Goal: Task Accomplishment & Management: Manage account settings

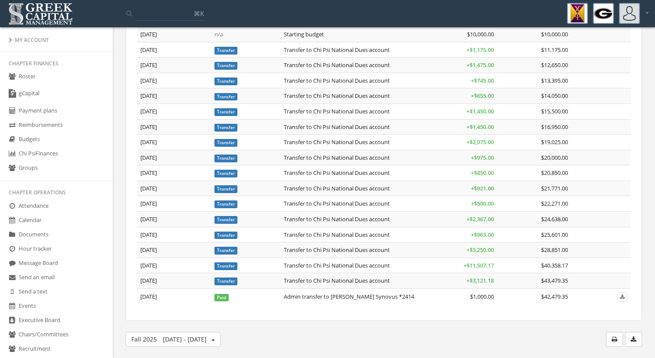
scroll to position [404, 0]
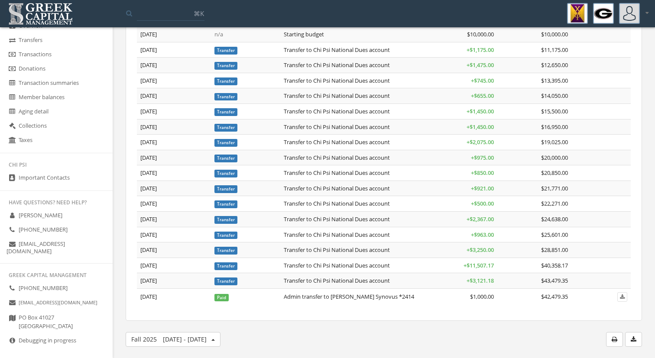
click at [53, 335] on link "Debugging in progress" at bounding box center [56, 341] width 113 height 14
click at [12, 337] on icon at bounding box center [12, 340] width 9 height 7
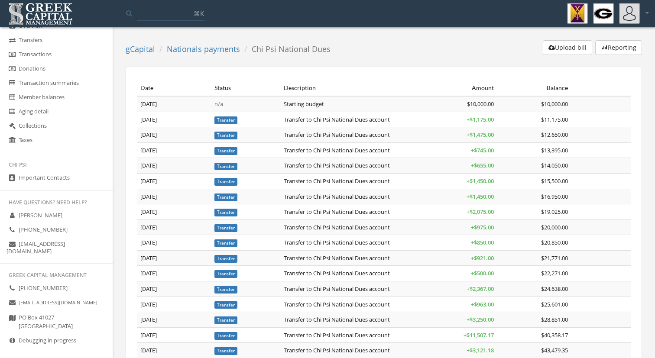
scroll to position [70, 0]
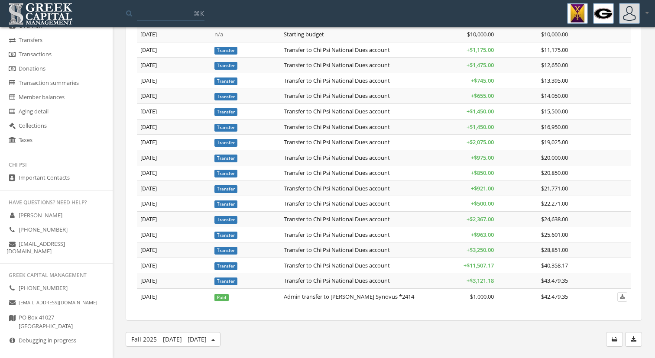
click at [585, 300] on td at bounding box center [600, 296] width 59 height 17
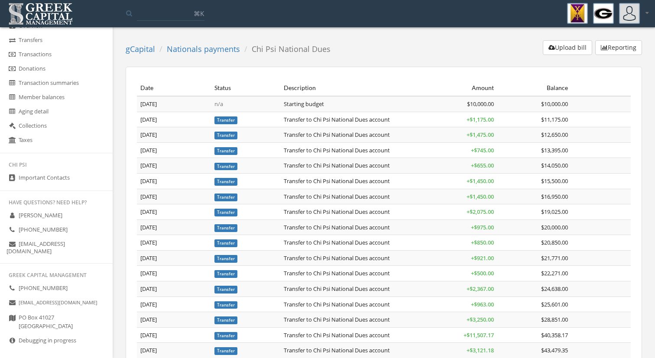
click at [608, 48] on button "Reporting" at bounding box center [618, 47] width 47 height 15
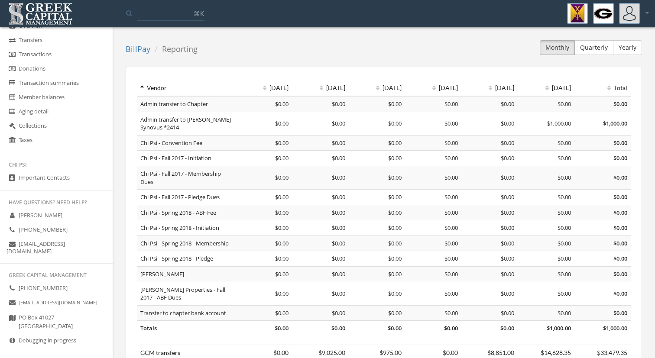
click at [276, 89] on th "May 2025" at bounding box center [264, 88] width 56 height 16
click at [262, 89] on th "May 2025" at bounding box center [264, 88] width 56 height 16
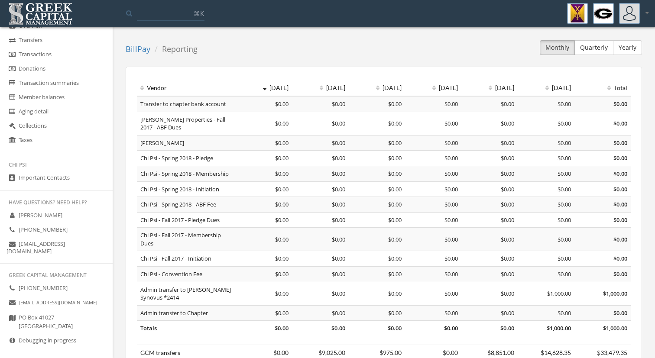
click at [262, 89] on th "May 2025" at bounding box center [264, 88] width 56 height 16
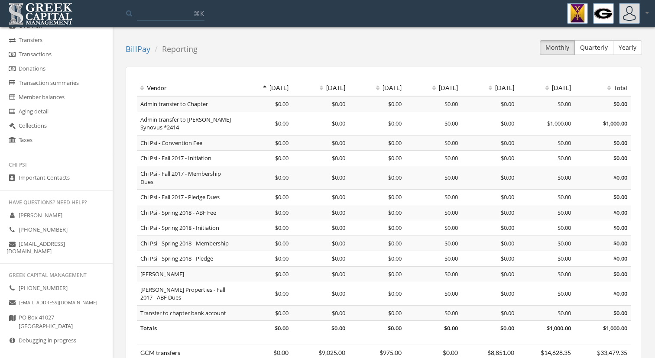
click at [267, 89] on th "May 2025" at bounding box center [264, 88] width 56 height 16
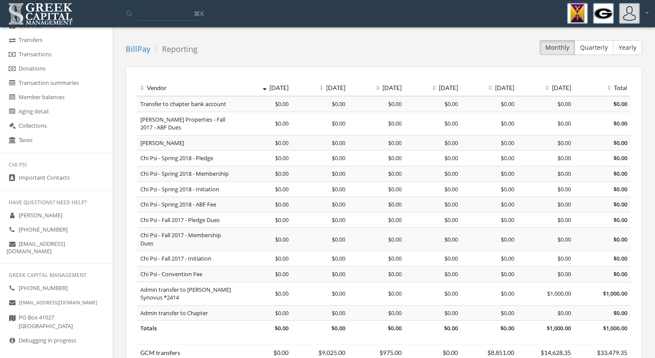
click at [263, 89] on icon at bounding box center [264, 88] width 3 height 6
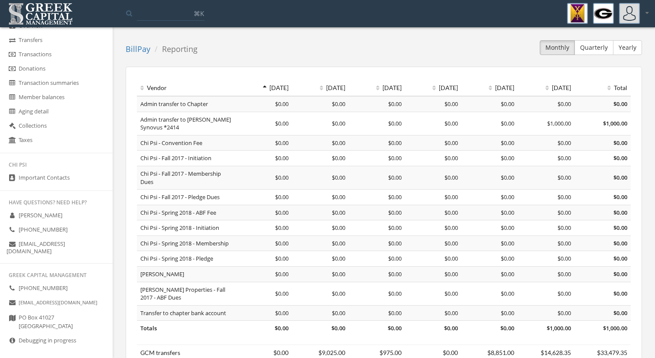
click at [310, 54] on div "Monthly Quarterly Yearly" at bounding box center [423, 49] width 438 height 18
click at [617, 88] on th "Total" at bounding box center [602, 88] width 56 height 16
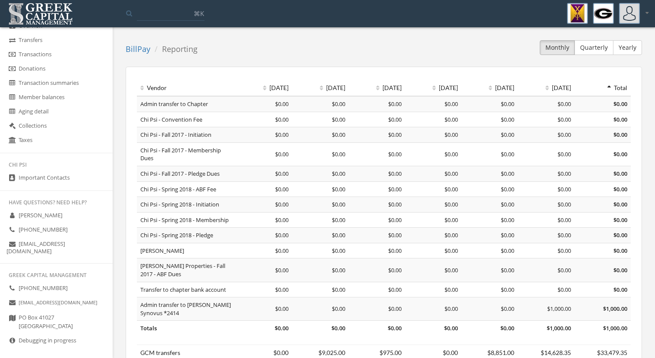
click at [617, 88] on th "Total" at bounding box center [602, 88] width 56 height 16
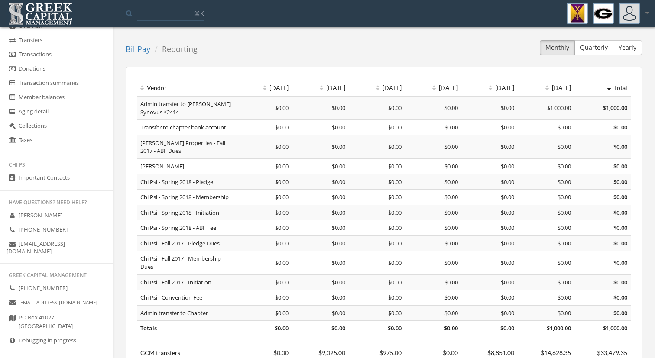
click at [596, 49] on button "Quarterly" at bounding box center [593, 47] width 39 height 15
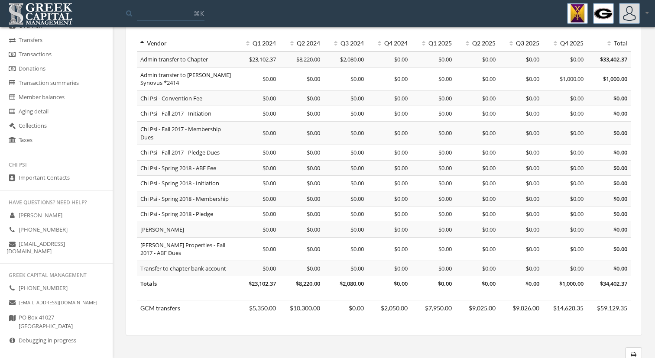
scroll to position [45, 0]
click at [181, 56] on td "Admin transfer to Chapter" at bounding box center [186, 59] width 99 height 16
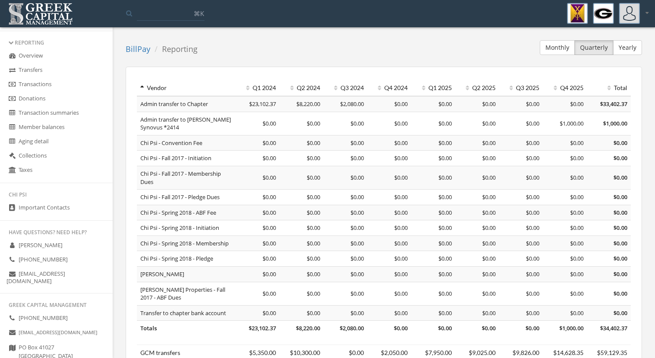
scroll to position [359, 0]
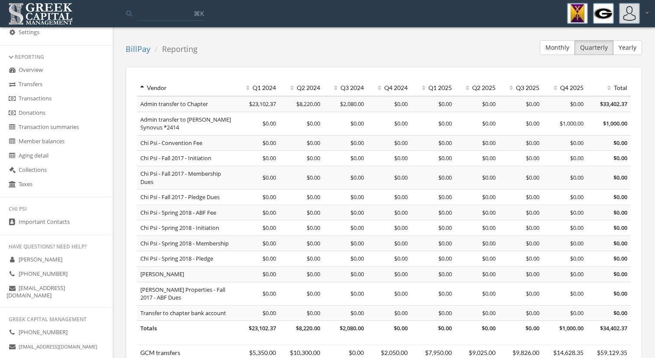
click at [52, 89] on link "Transfers" at bounding box center [56, 85] width 113 height 14
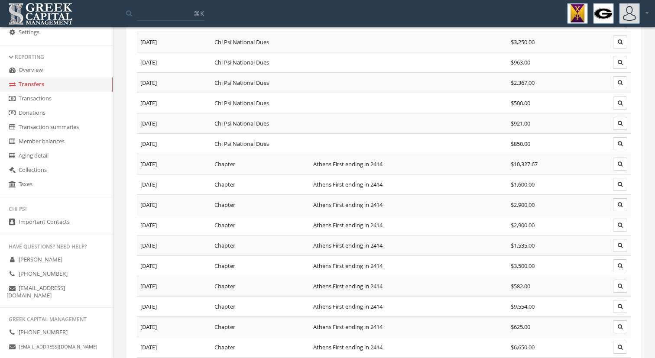
scroll to position [297, 0]
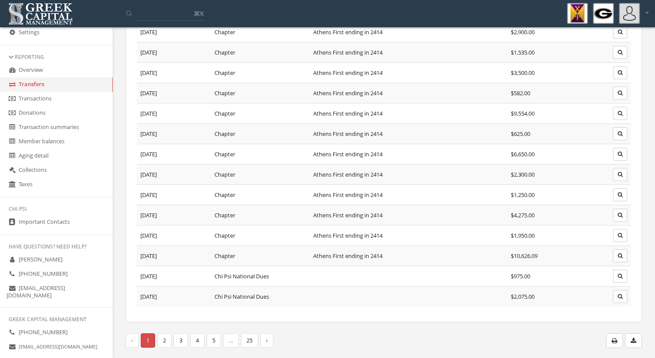
click at [52, 30] on link "Settings" at bounding box center [56, 33] width 113 height 14
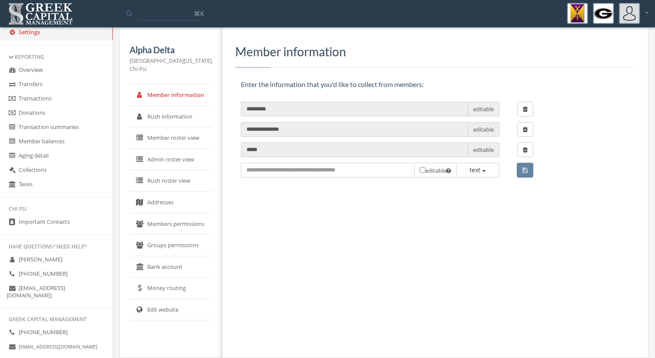
scroll to position [13, 0]
click at [183, 289] on link "Money routing" at bounding box center [170, 289] width 82 height 22
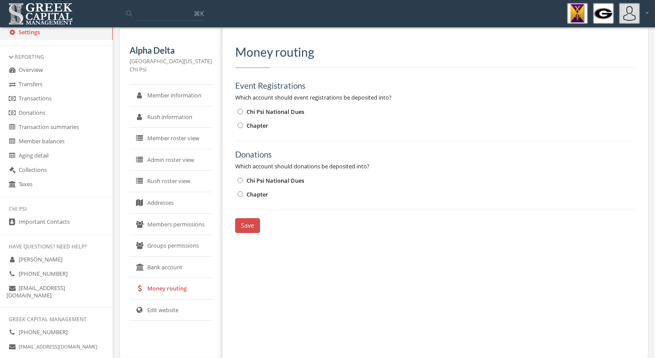
scroll to position [404, 0]
